Goal: Book appointment/travel/reservation

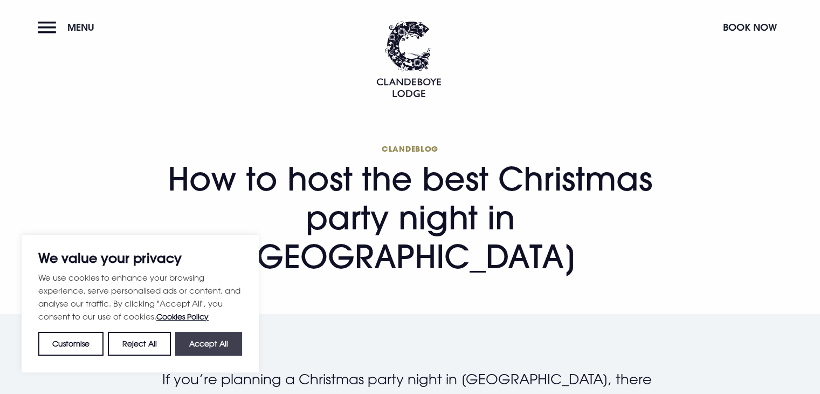
click at [214, 352] on button "Accept All" at bounding box center [208, 344] width 67 height 24
checkbox input "true"
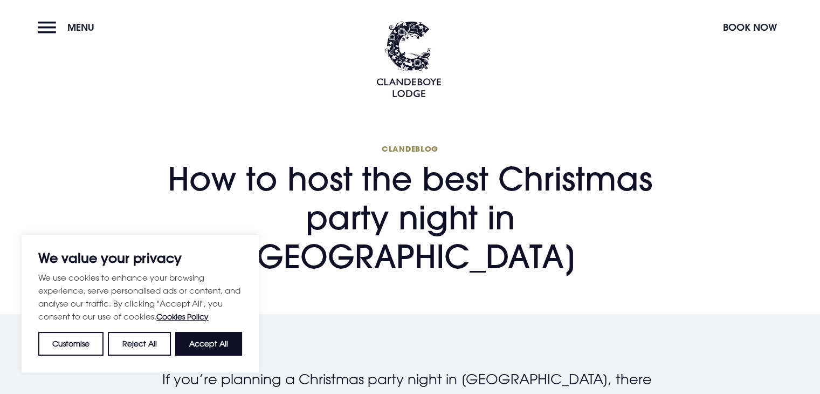
checkbox input "true"
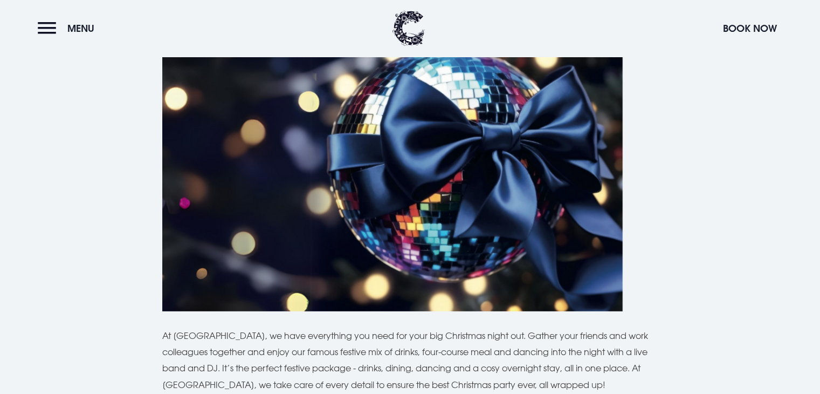
scroll to position [3074, 0]
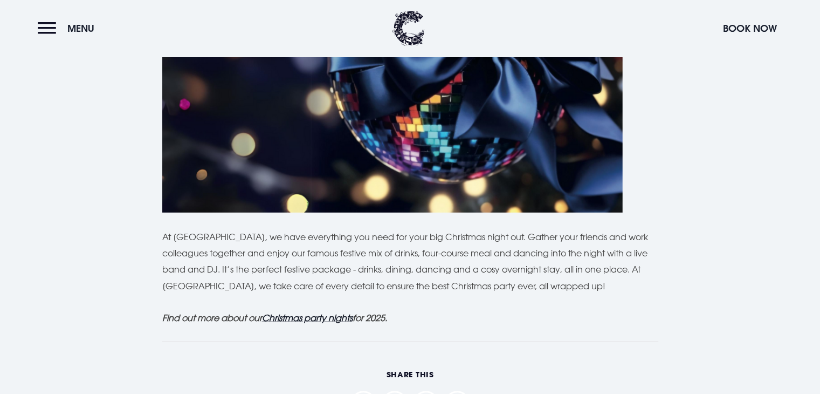
click at [324, 312] on u "Christmas party nights" at bounding box center [307, 317] width 91 height 11
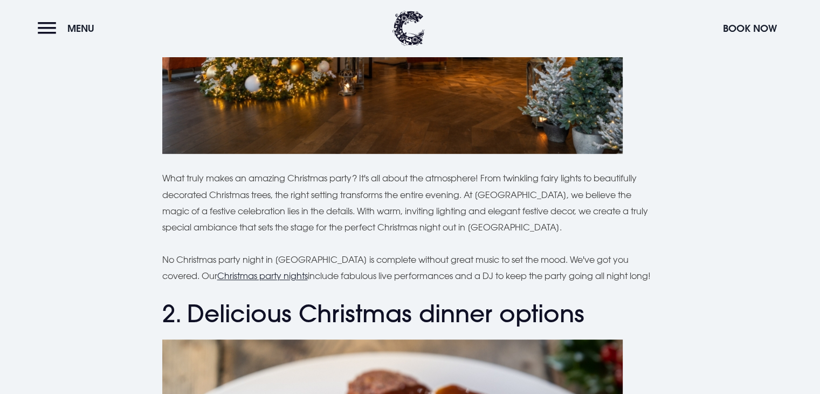
scroll to position [378, 0]
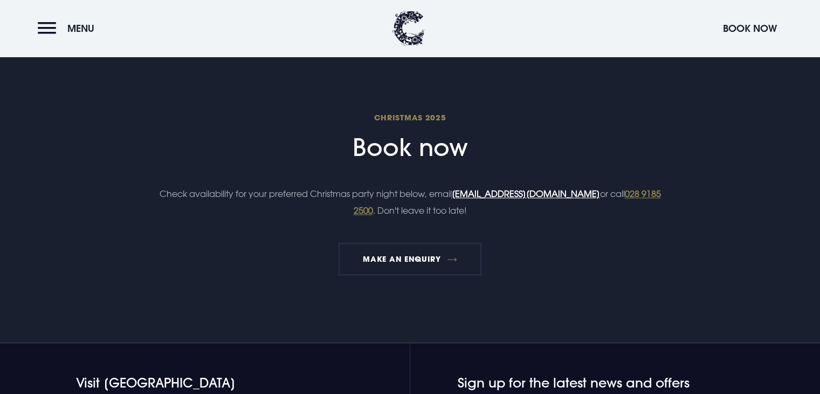
scroll to position [1456, 0]
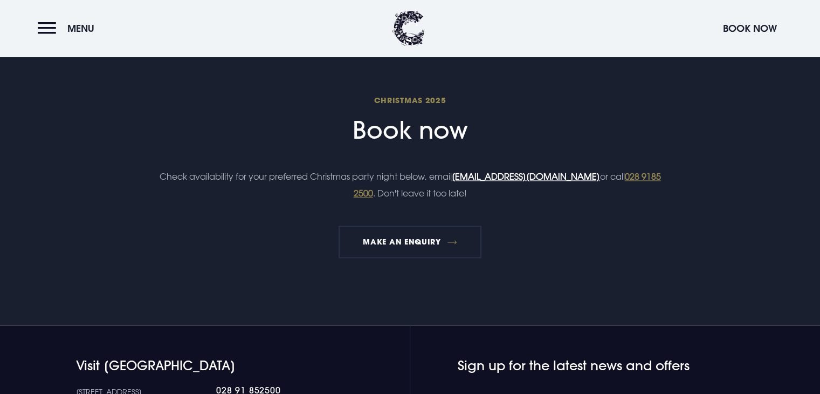
click at [388, 134] on h2 "Christmas 2025 Book now" at bounding box center [409, 119] width 513 height 49
click at [434, 240] on link "MAKE AN ENQUIRY" at bounding box center [410, 241] width 143 height 32
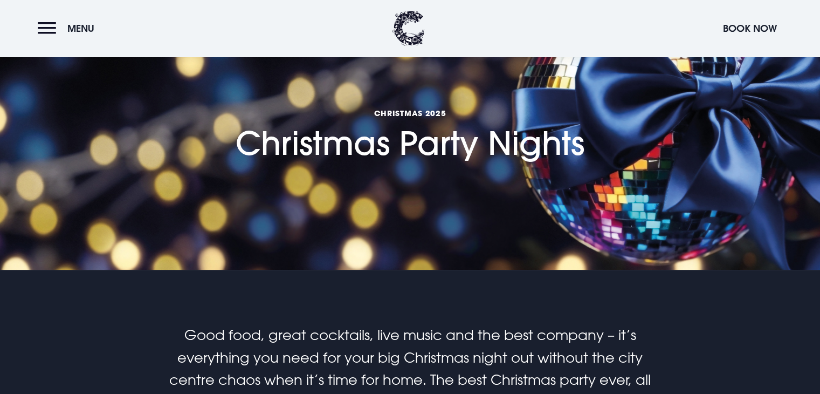
scroll to position [162, 0]
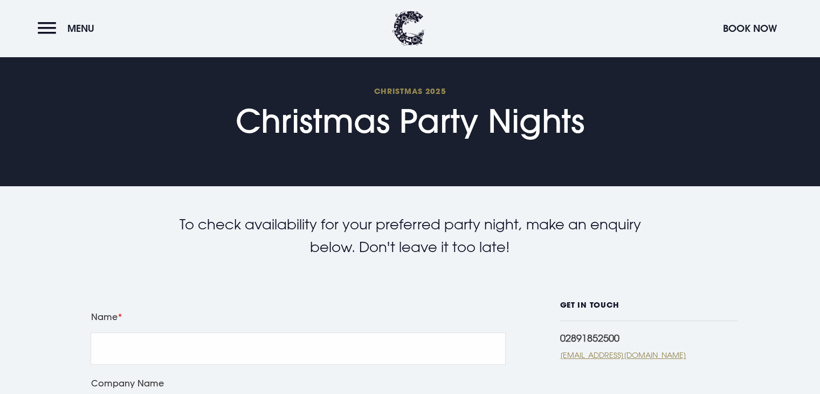
scroll to position [54, 0]
